Goal: Navigation & Orientation: Understand site structure

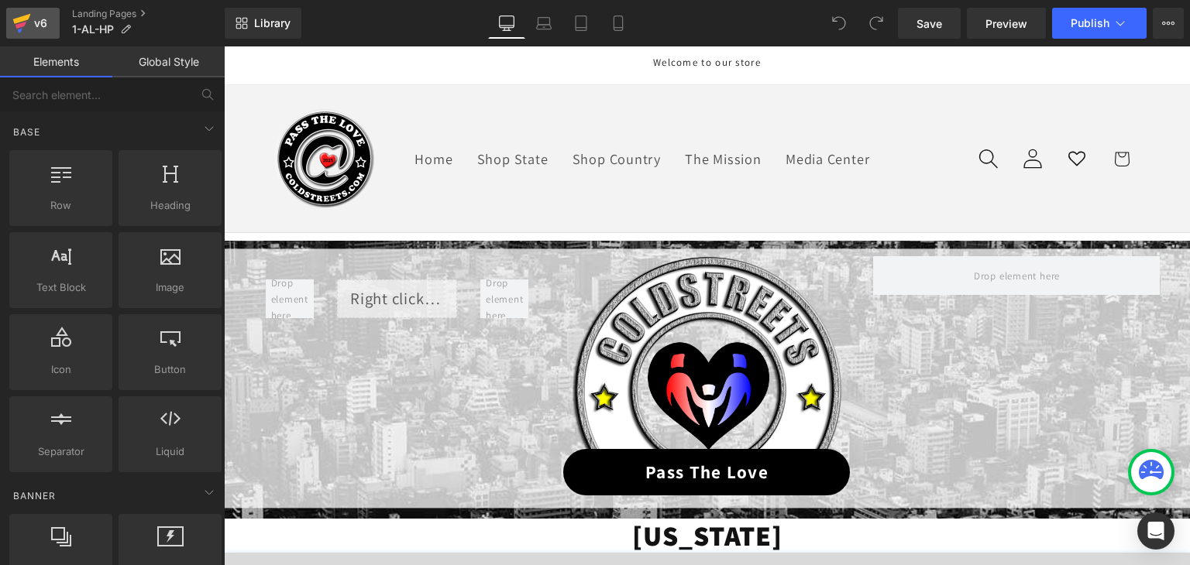
click at [19, 26] on icon at bounding box center [20, 25] width 11 height 7
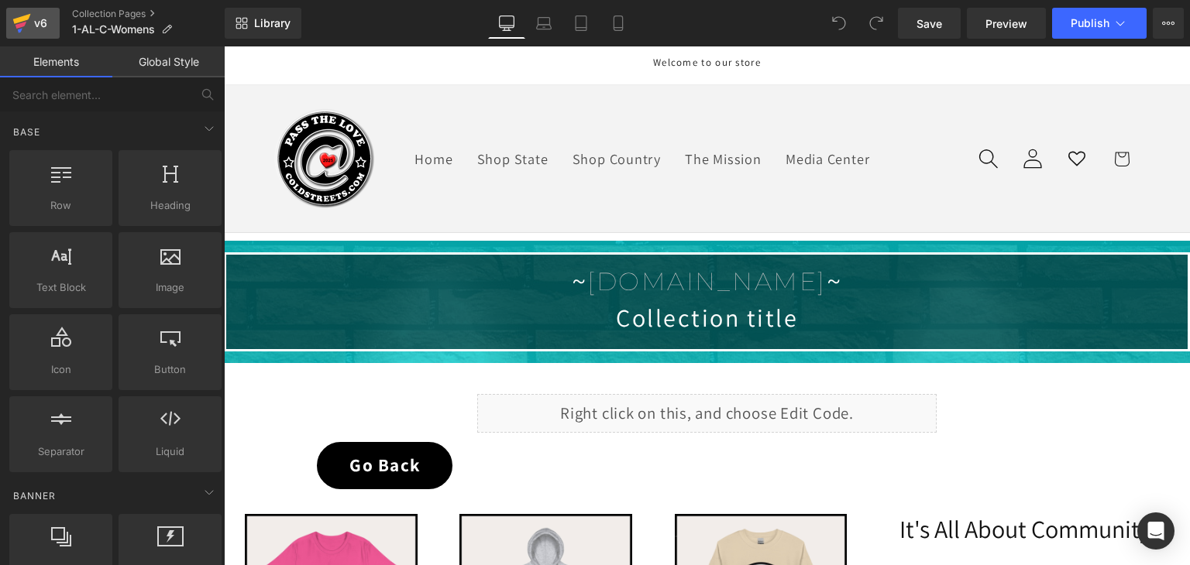
click at [12, 21] on icon at bounding box center [21, 23] width 19 height 39
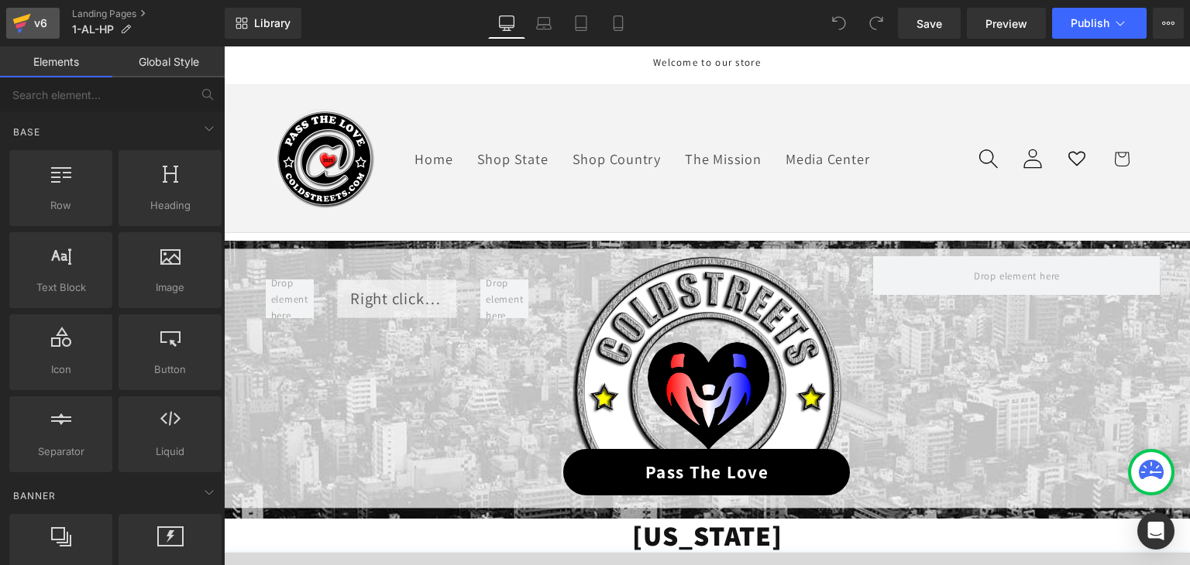
click at [9, 25] on link "v6" at bounding box center [32, 23] width 53 height 31
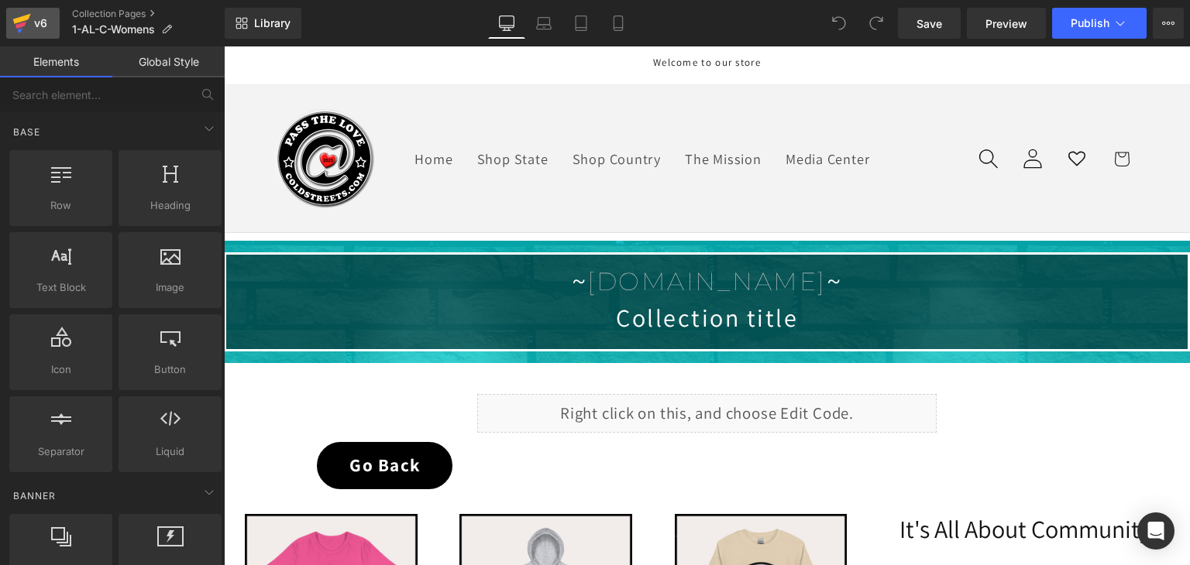
click at [12, 22] on icon at bounding box center [21, 23] width 19 height 39
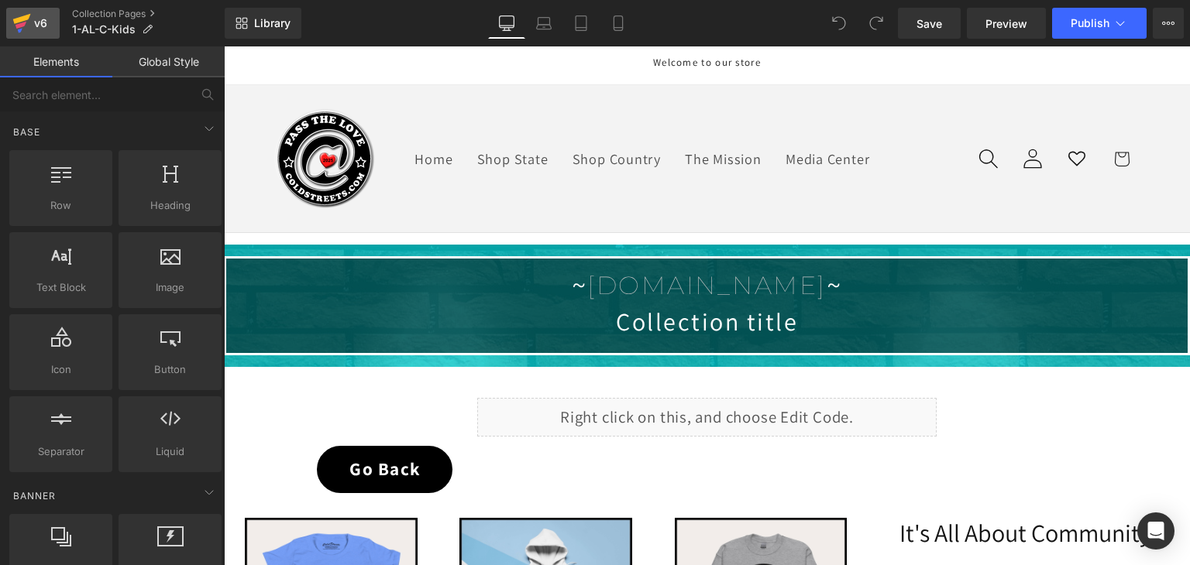
click at [18, 22] on icon at bounding box center [22, 19] width 18 height 10
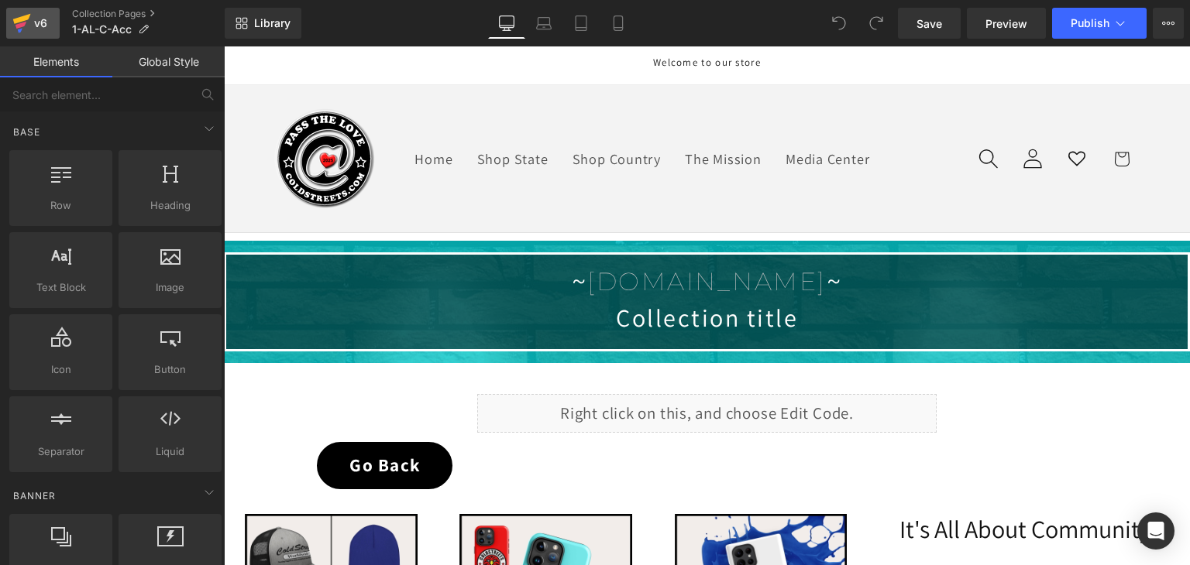
click at [20, 14] on icon at bounding box center [21, 23] width 19 height 39
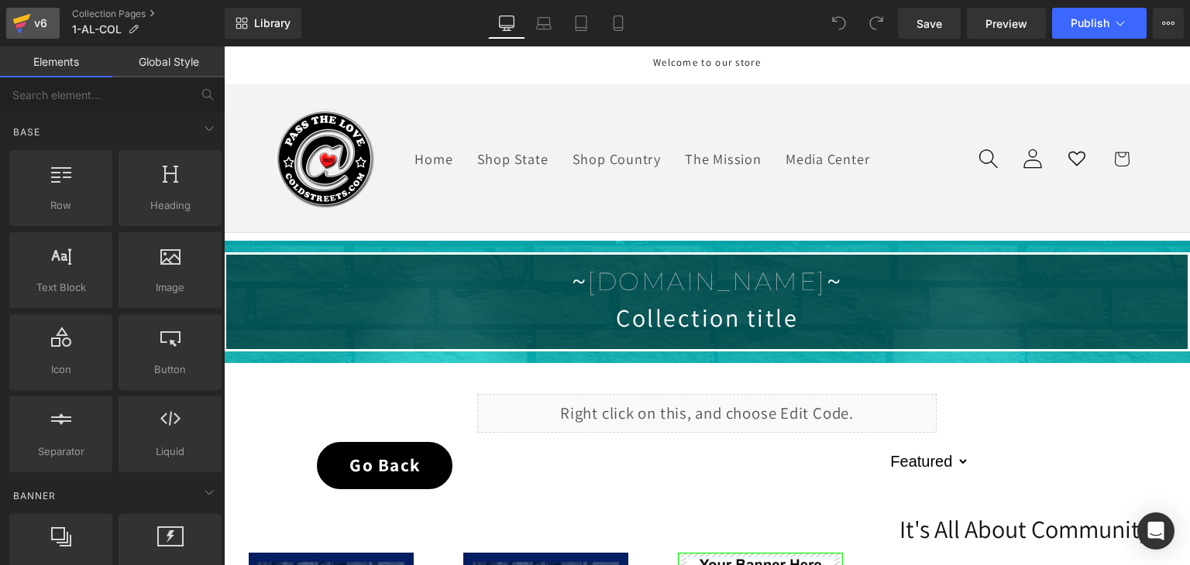
click at [19, 22] on icon at bounding box center [22, 19] width 18 height 10
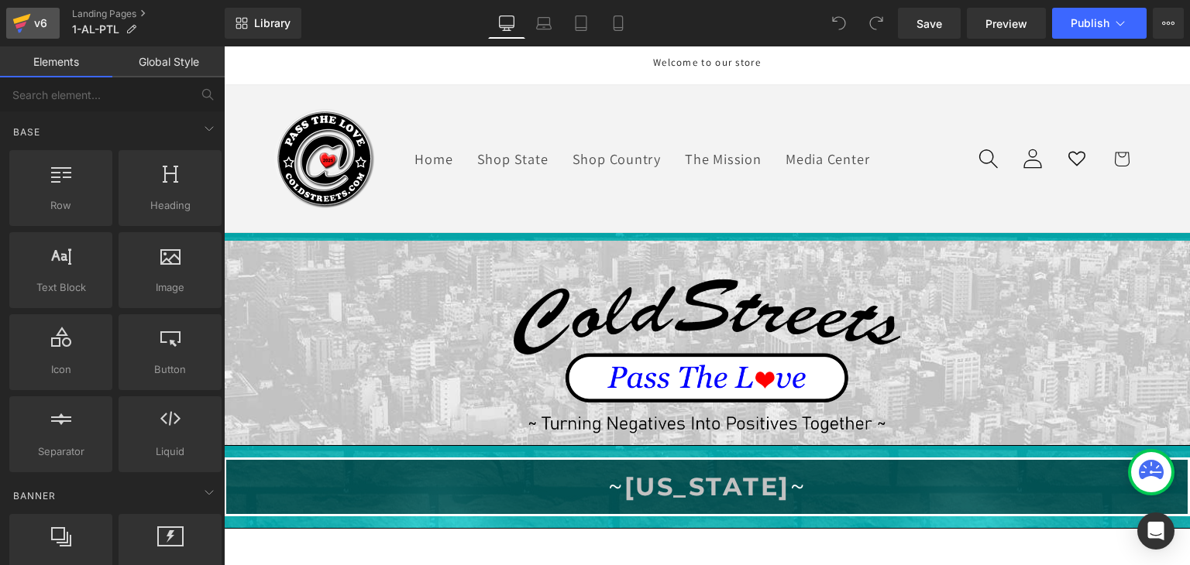
click at [17, 17] on icon at bounding box center [21, 23] width 19 height 39
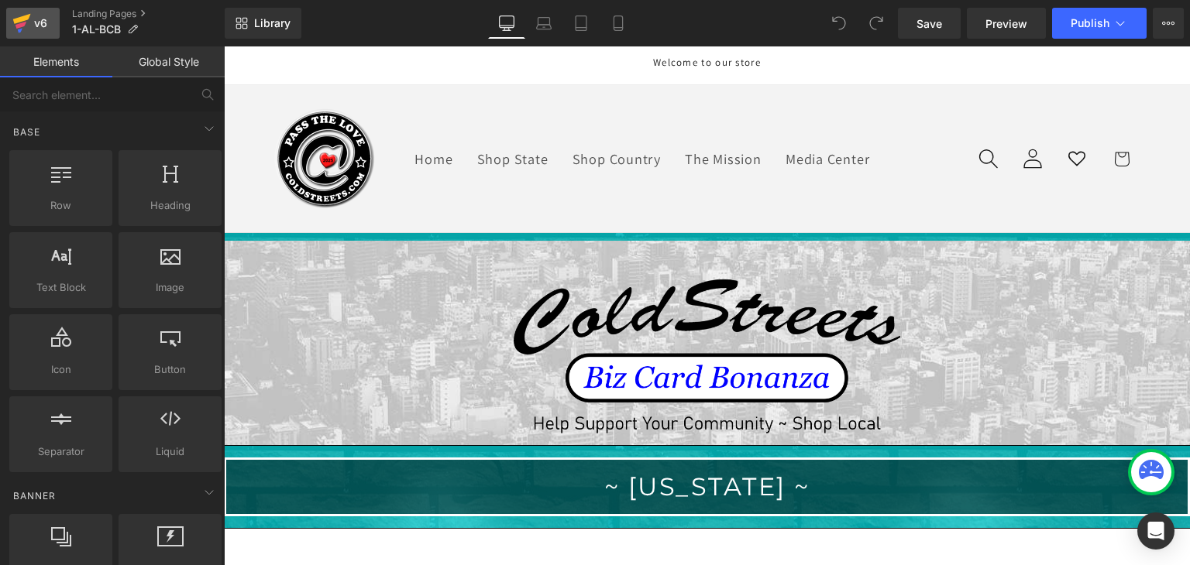
click at [24, 17] on icon at bounding box center [22, 19] width 18 height 10
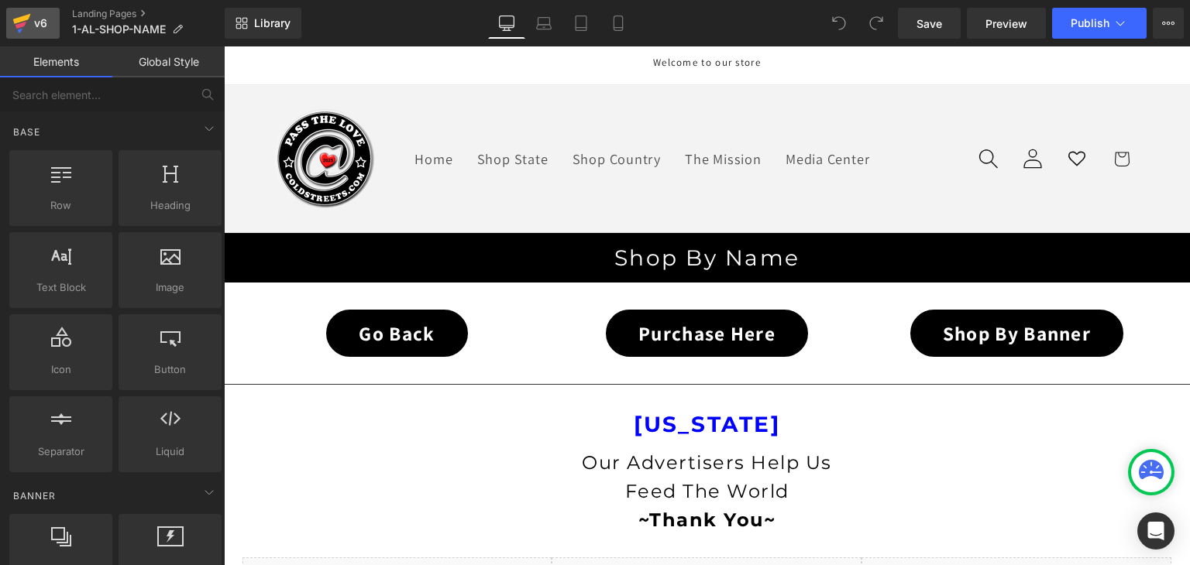
click at [19, 22] on icon at bounding box center [22, 19] width 18 height 10
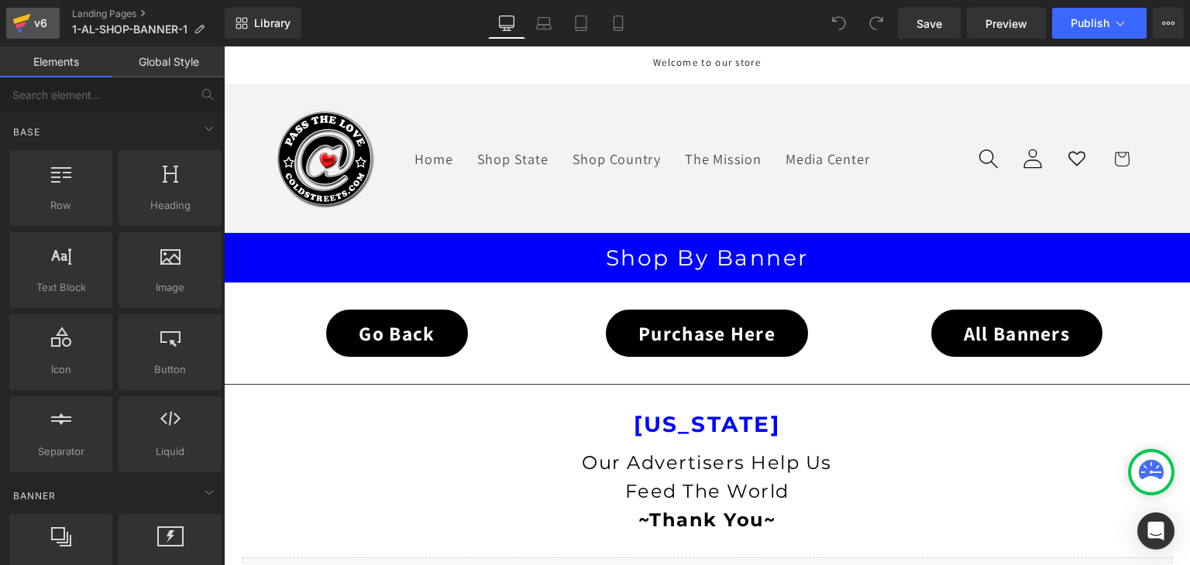
click at [16, 19] on icon at bounding box center [22, 19] width 18 height 10
